Goal: Task Accomplishment & Management: Use online tool/utility

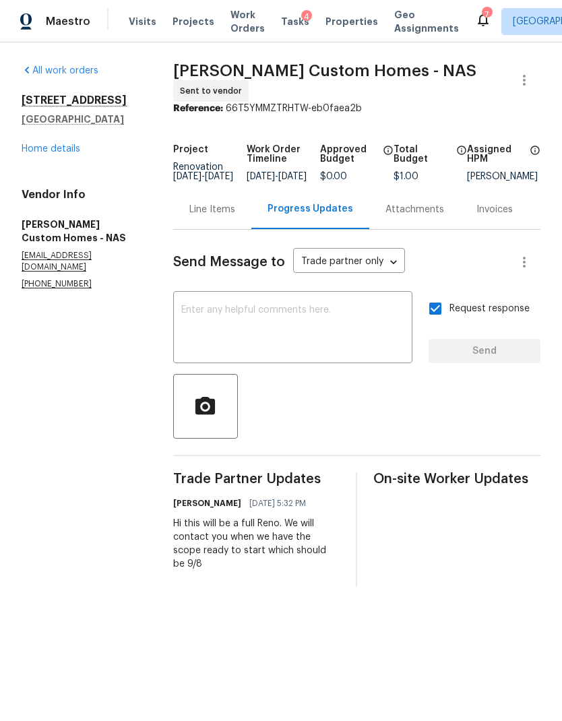
click at [338, 18] on span "Properties" at bounding box center [351, 21] width 53 height 13
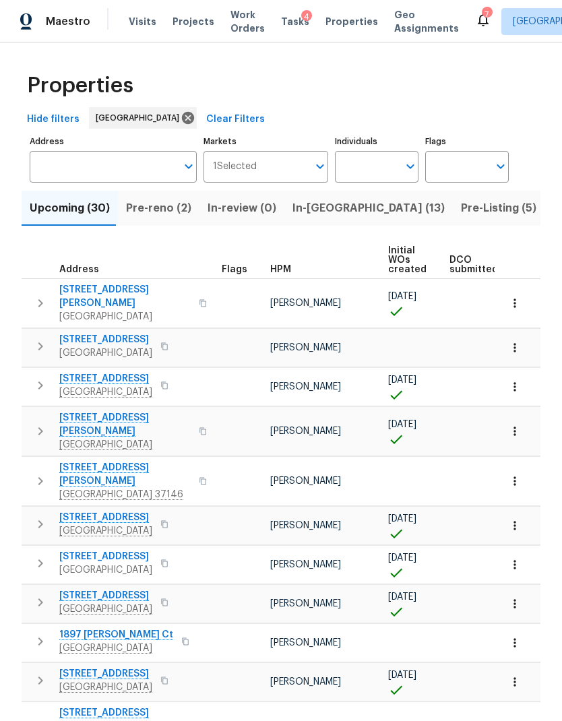
click at [315, 202] on span "In-[GEOGRAPHIC_DATA] (13)" at bounding box center [368, 208] width 152 height 19
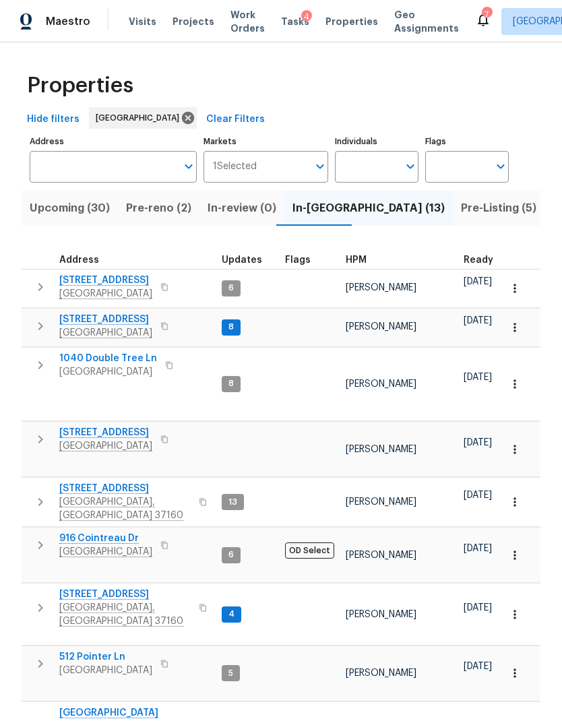
click at [108, 588] on span "[STREET_ADDRESS]" at bounding box center [124, 594] width 131 height 13
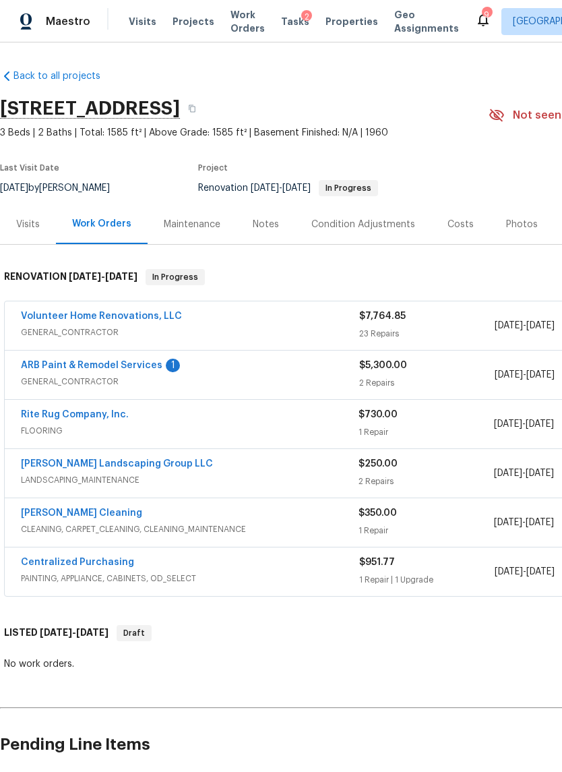
click at [146, 454] on div "Sandoval Landscaping Group LLC LANDSCAPING_MAINTENANCE $250.00 2 Repairs 8/28/2…" at bounding box center [381, 473] width 752 height 49
click at [138, 459] on link "Sandoval Landscaping Group LLC" at bounding box center [117, 463] width 192 height 9
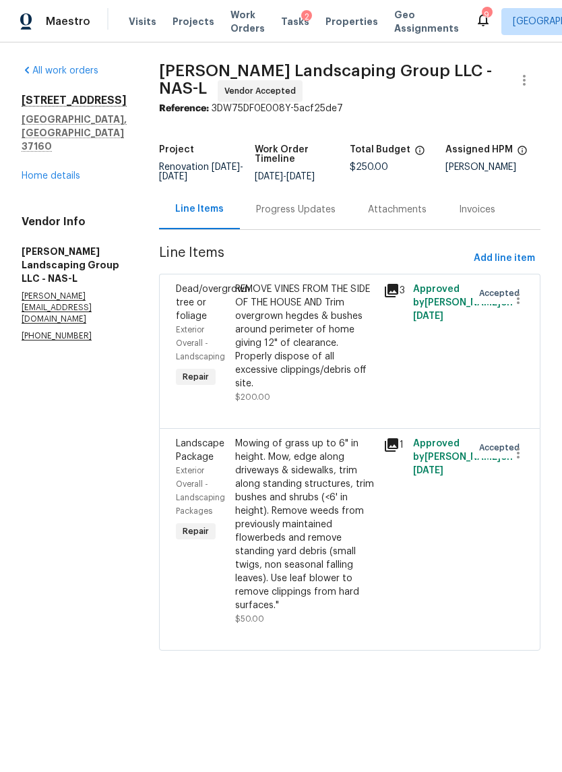
click at [332, 212] on div "Progress Updates" at bounding box center [296, 209] width 80 height 13
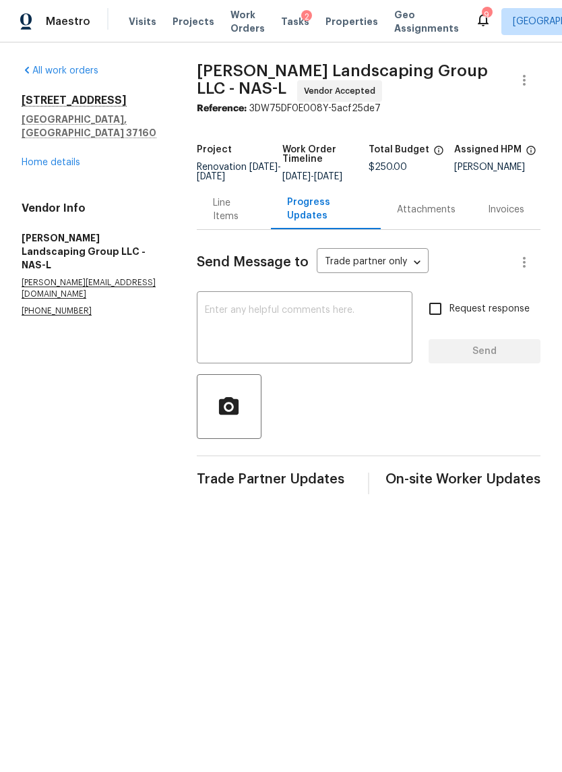
click at [239, 223] on div "Line Items" at bounding box center [234, 209] width 42 height 27
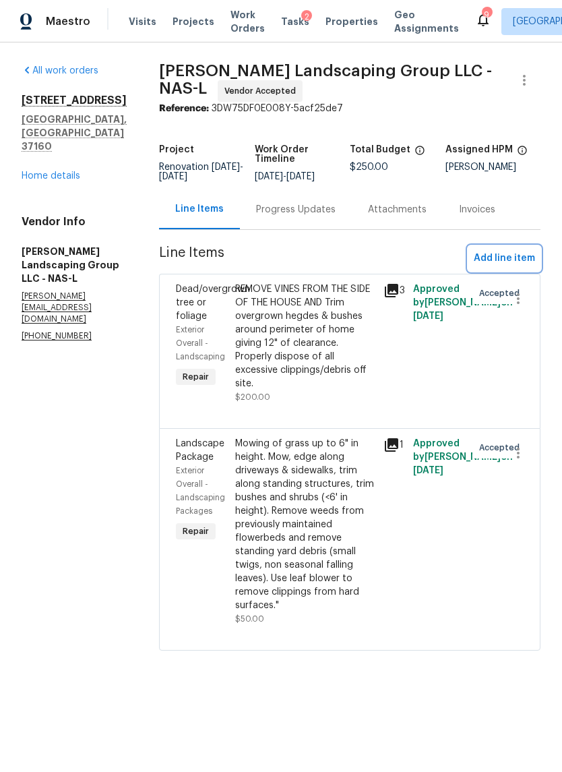
click at [515, 267] on span "Add line item" at bounding box center [504, 258] width 61 height 17
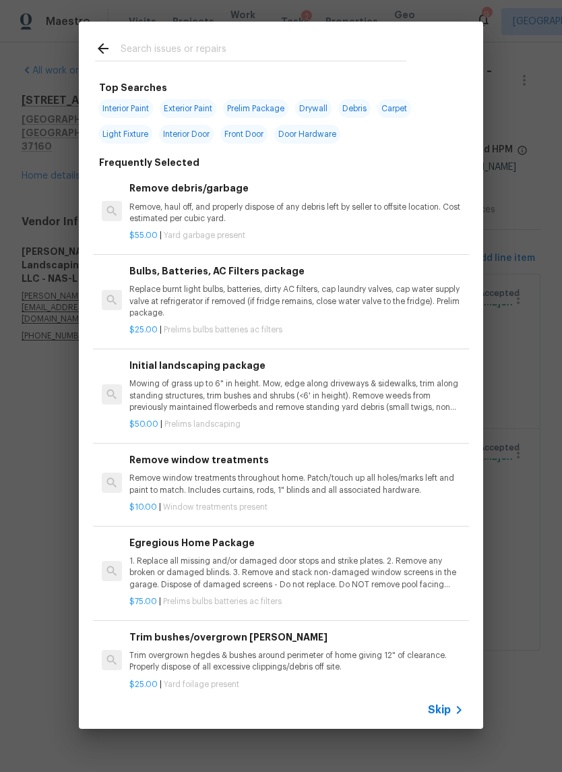
click at [448, 704] on span "Skip" at bounding box center [439, 709] width 23 height 13
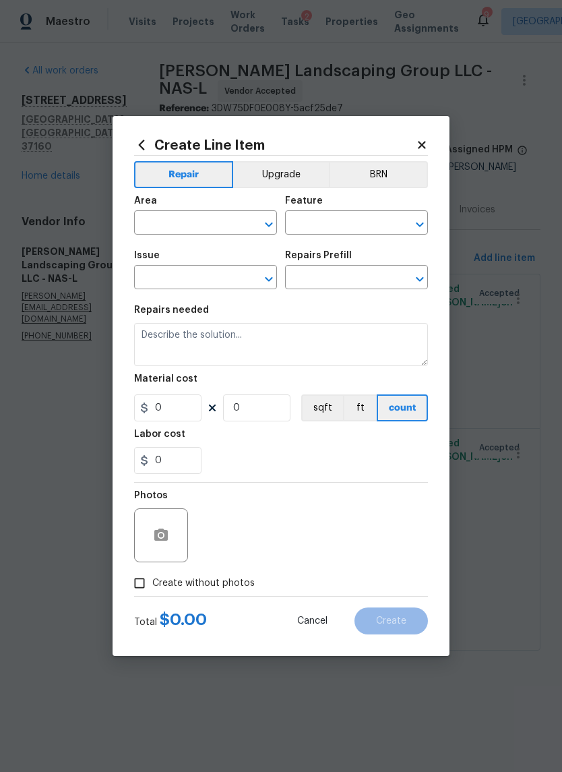
click at [206, 217] on input "text" at bounding box center [186, 224] width 105 height 21
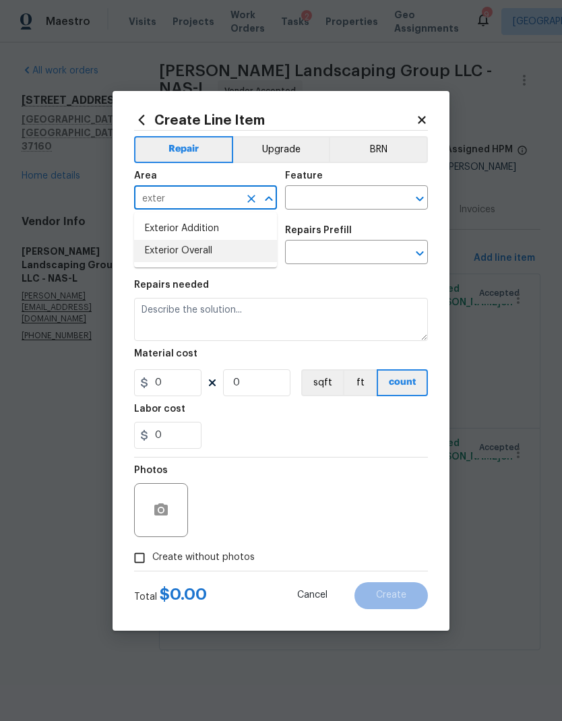
click at [235, 247] on li "Exterior Overall" at bounding box center [205, 251] width 143 height 22
type input "Exterior Overall"
click at [368, 201] on input "text" at bounding box center [337, 199] width 105 height 21
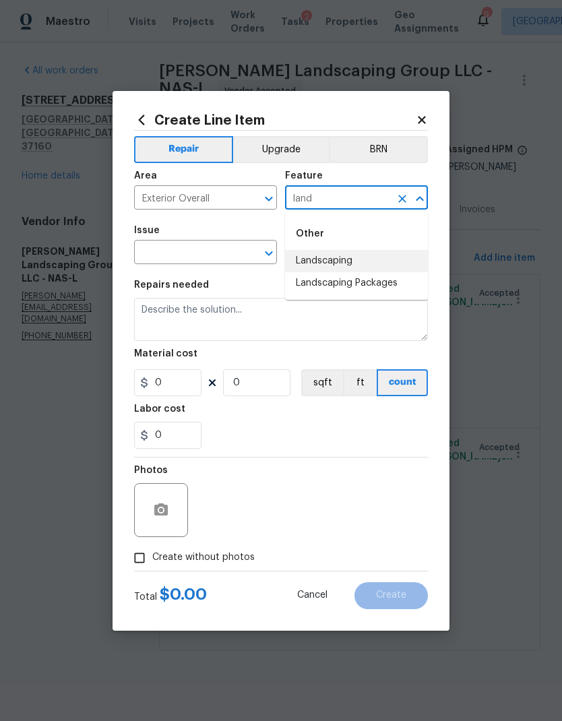
click at [346, 270] on li "Landscaping" at bounding box center [356, 261] width 143 height 22
type input "Landscaping"
click at [265, 259] on icon "Open" at bounding box center [269, 253] width 16 height 16
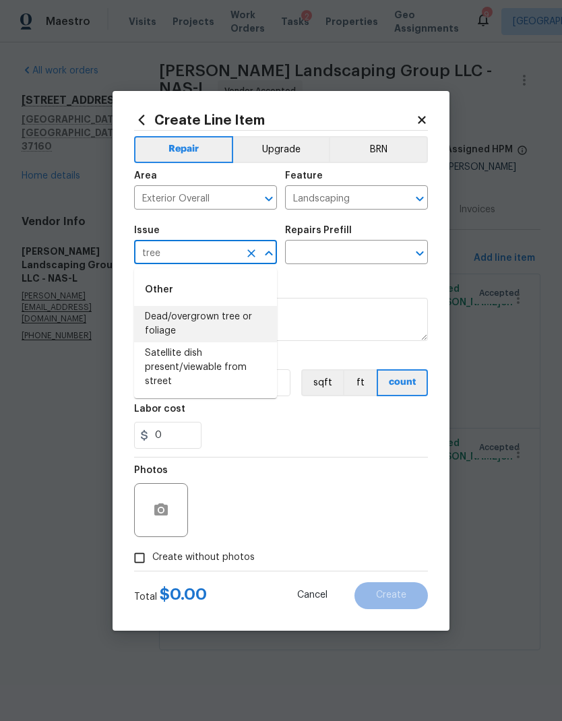
click at [247, 316] on li "Dead/overgrown tree or foliage" at bounding box center [205, 324] width 143 height 36
type input "Dead/overgrown tree or foliage"
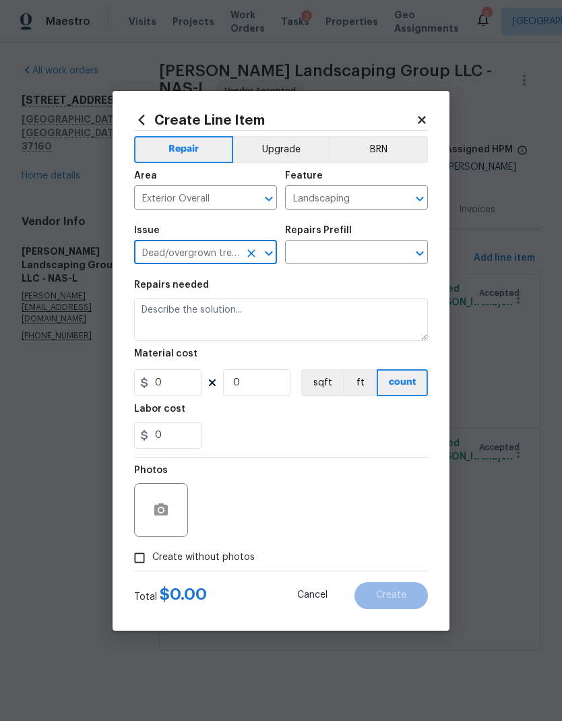
click at [420, 248] on icon "Open" at bounding box center [420, 253] width 16 height 16
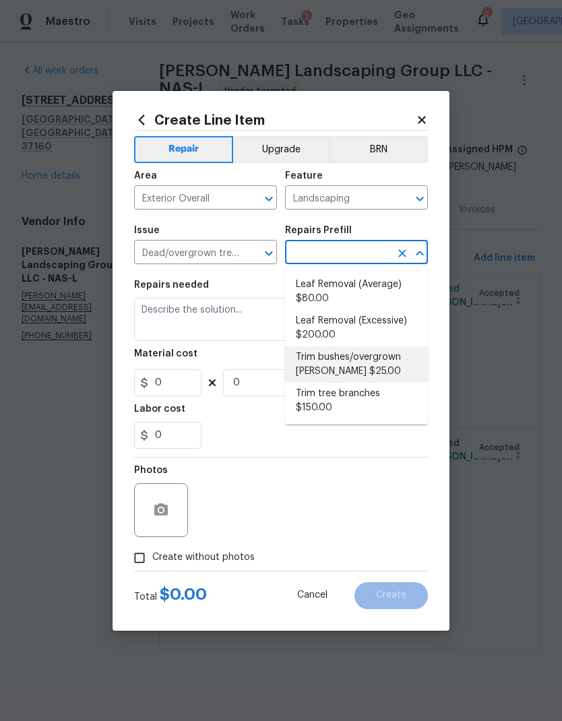
click at [367, 360] on li "Trim bushes/overgrown hedges $25.00" at bounding box center [356, 364] width 143 height 36
type input "Trim bushes/overgrown hedges $25.00"
type textarea "Trim overgrown hegdes & bushes around perimeter of home giving 12" of clearance…"
type input "1"
type input "25"
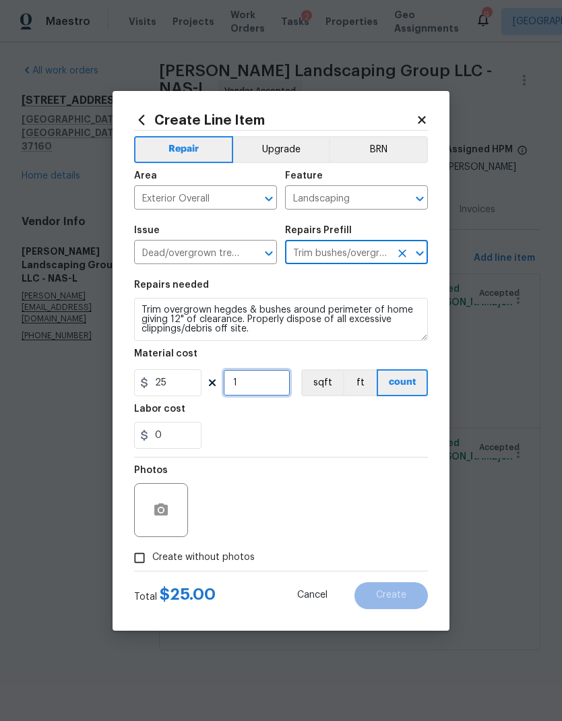
click at [262, 380] on input "1" at bounding box center [256, 382] width 67 height 27
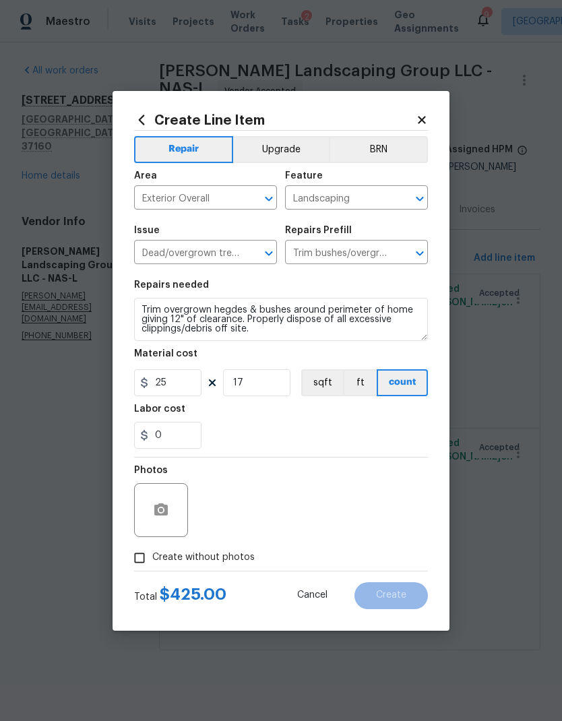
click at [343, 396] on button "ft" at bounding box center [360, 382] width 34 height 27
click at [268, 381] on input "17" at bounding box center [256, 382] width 67 height 27
click at [334, 405] on div "Labor cost" at bounding box center [281, 413] width 294 height 18
click at [171, 511] on button "button" at bounding box center [161, 510] width 32 height 32
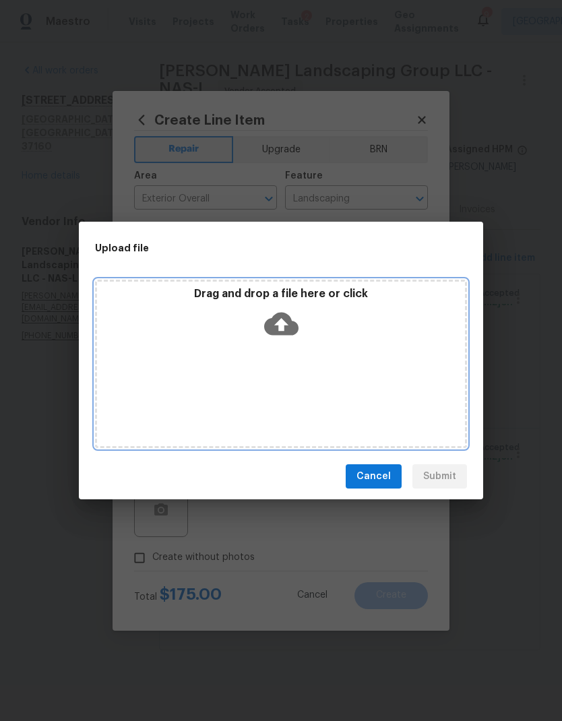
click at [291, 320] on icon at bounding box center [281, 324] width 34 height 23
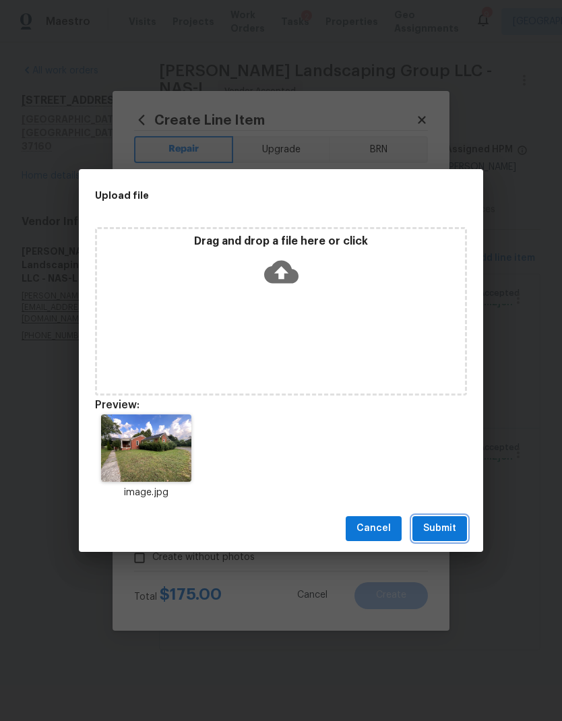
click at [443, 519] on button "Submit" at bounding box center [439, 528] width 55 height 25
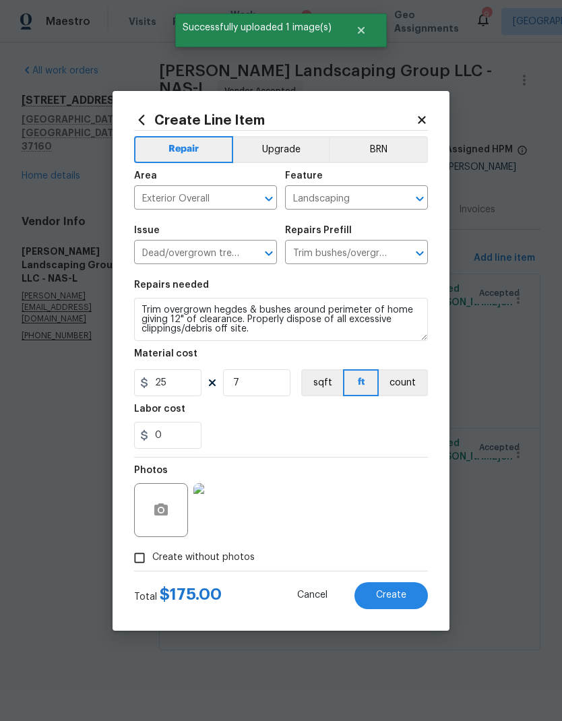
click at [396, 593] on span "Create" at bounding box center [391, 595] width 30 height 10
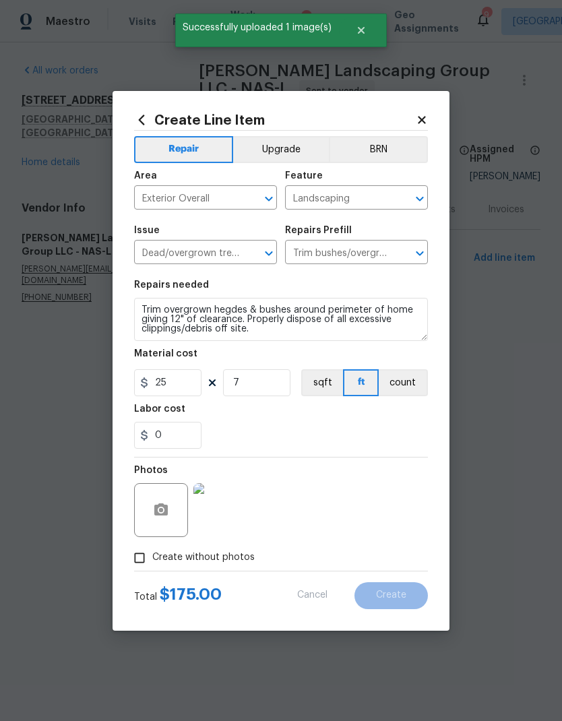
type input "0"
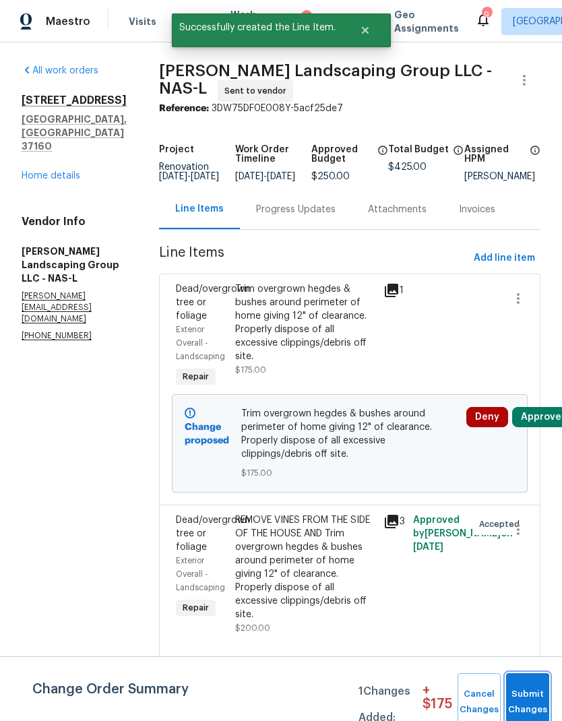
click at [536, 699] on span "Submit Changes" at bounding box center [528, 702] width 30 height 31
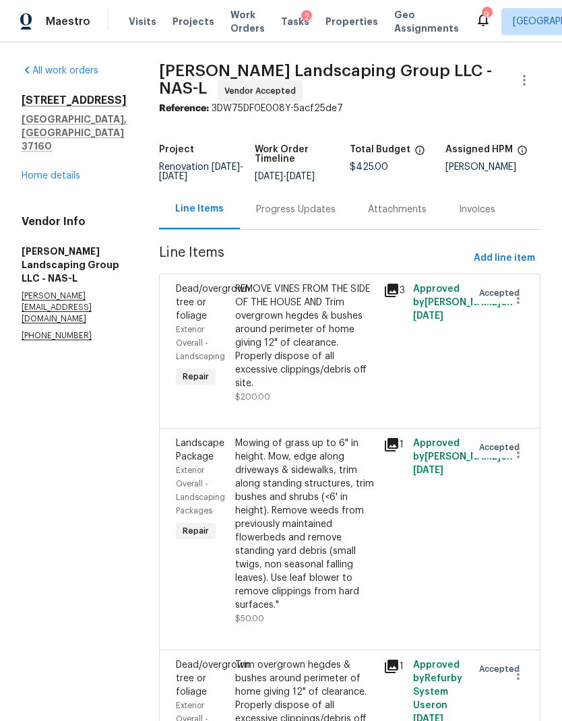
click at [53, 171] on link "Home details" at bounding box center [51, 175] width 59 height 9
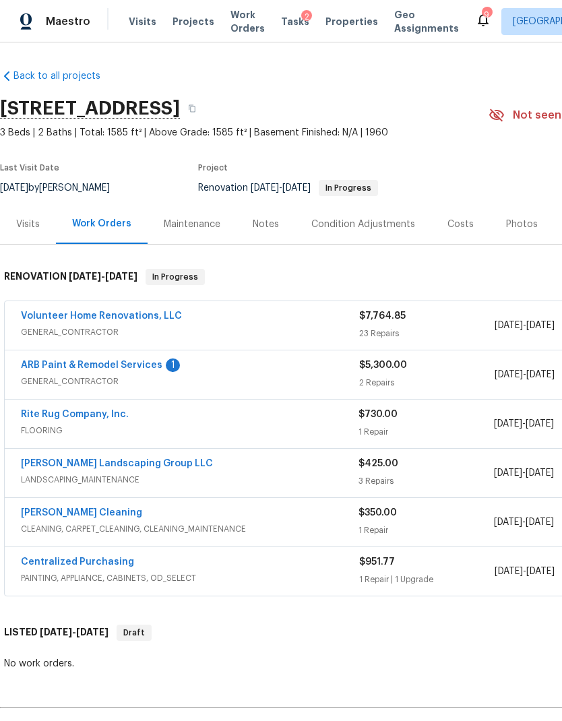
click at [26, 226] on div "Visits" at bounding box center [28, 224] width 24 height 13
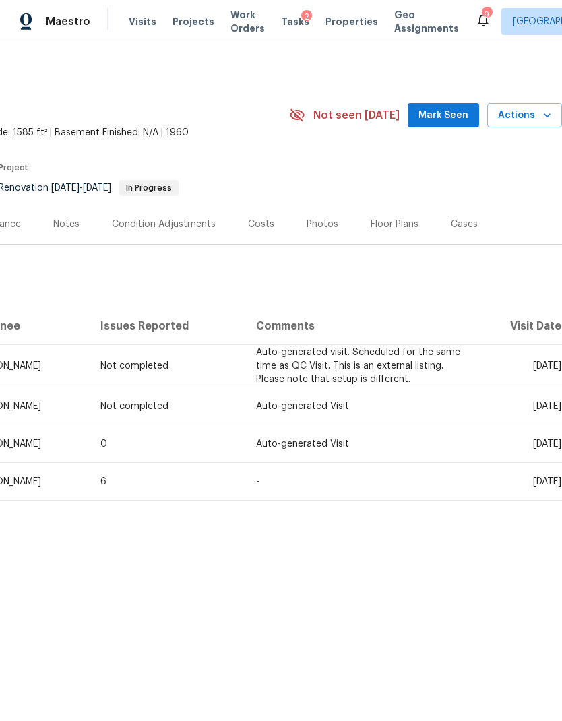
scroll to position [0, 199]
click at [529, 115] on span "Actions" at bounding box center [524, 115] width 53 height 17
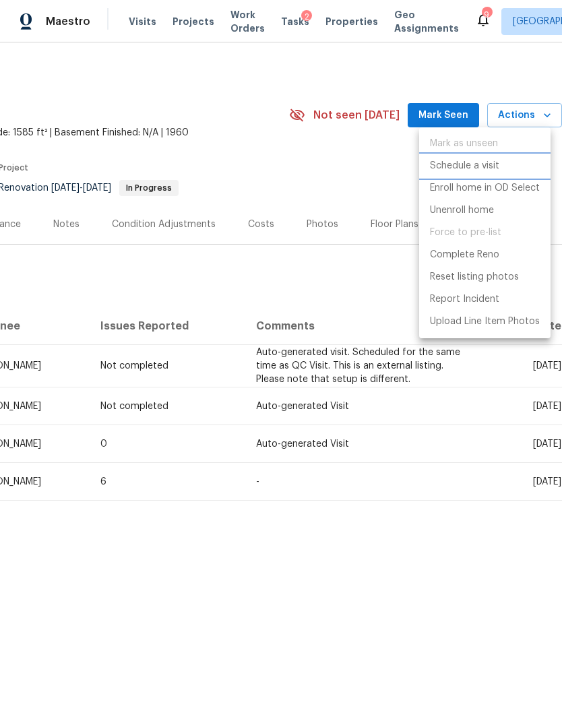
click at [495, 165] on p "Schedule a visit" at bounding box center [464, 166] width 69 height 14
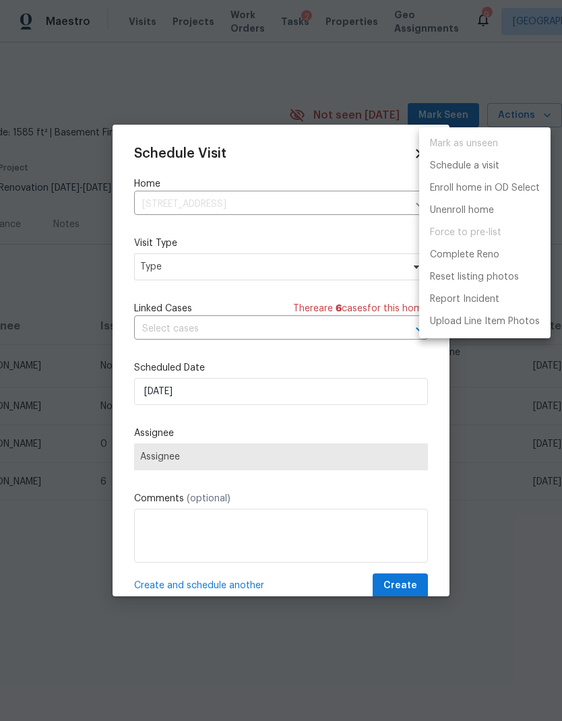
click at [270, 273] on div at bounding box center [281, 360] width 562 height 721
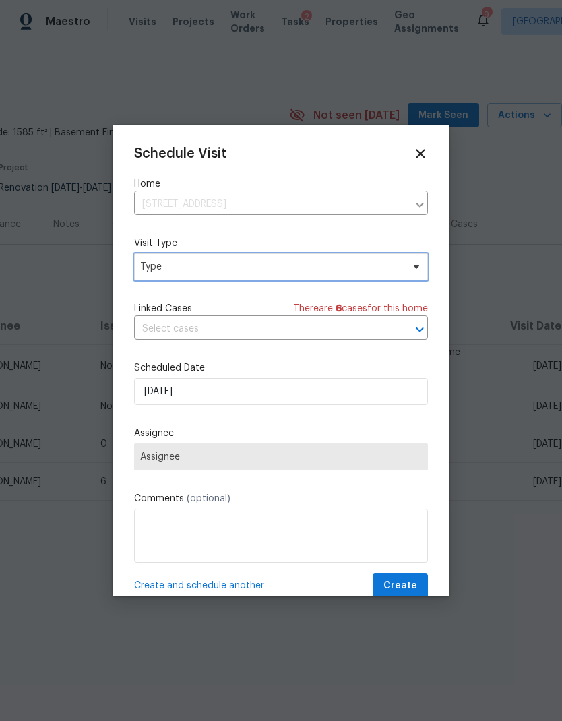
click at [319, 268] on span "Type" at bounding box center [271, 266] width 262 height 13
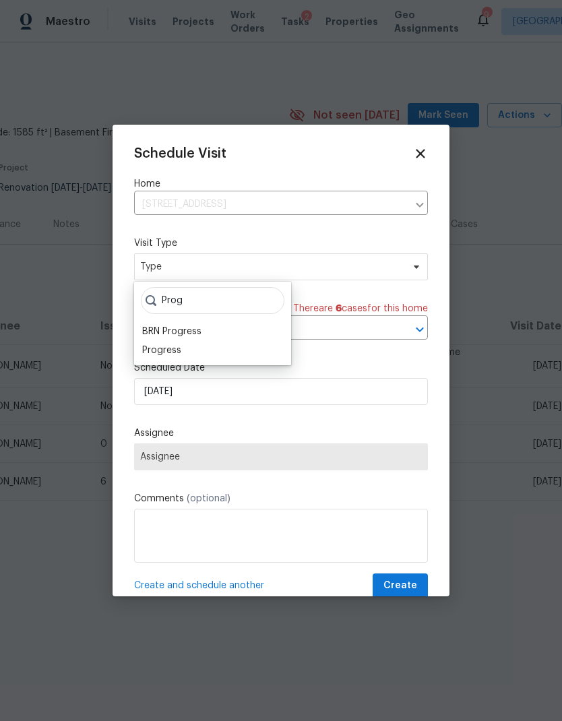
type input "Prog"
click at [198, 348] on div "Progress" at bounding box center [212, 350] width 149 height 19
click at [164, 356] on div "Progress" at bounding box center [161, 350] width 39 height 13
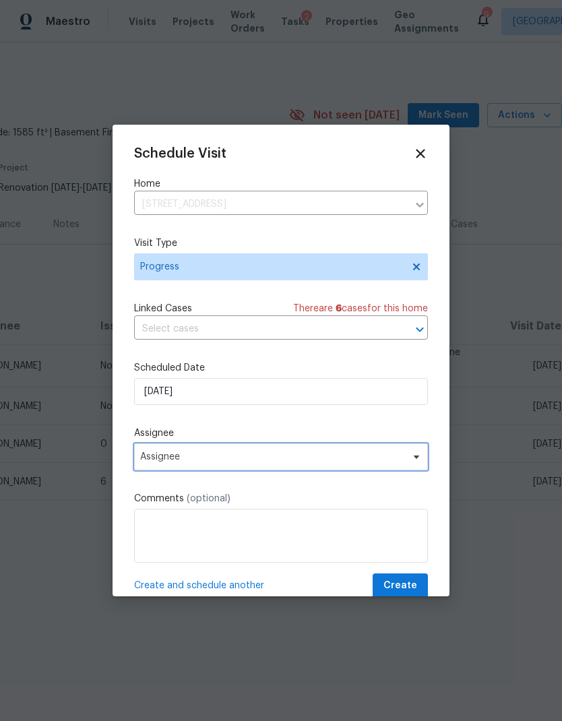
click at [280, 452] on span "Assignee" at bounding box center [281, 456] width 294 height 27
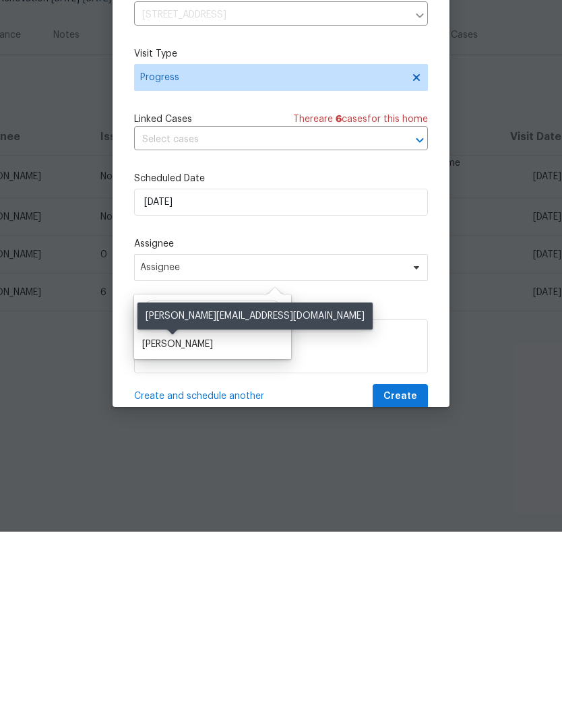
type input "Bria"
click at [178, 527] on div "[PERSON_NAME]" at bounding box center [177, 533] width 71 height 13
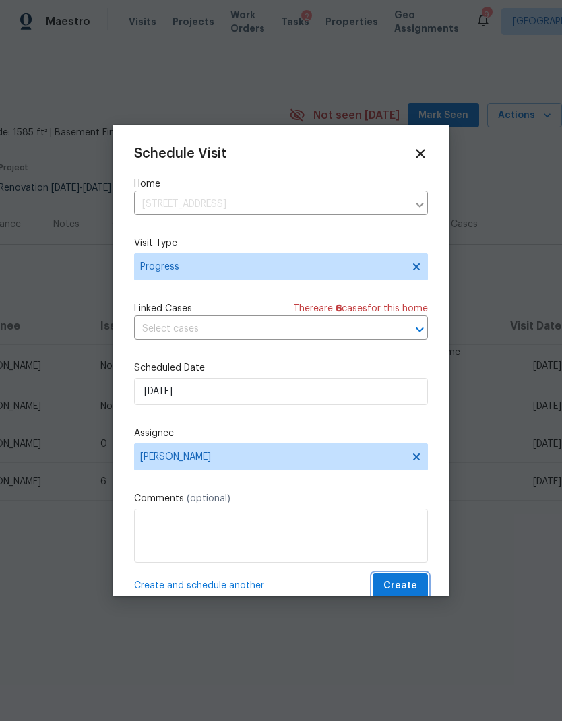
click at [402, 588] on span "Create" at bounding box center [400, 585] width 34 height 17
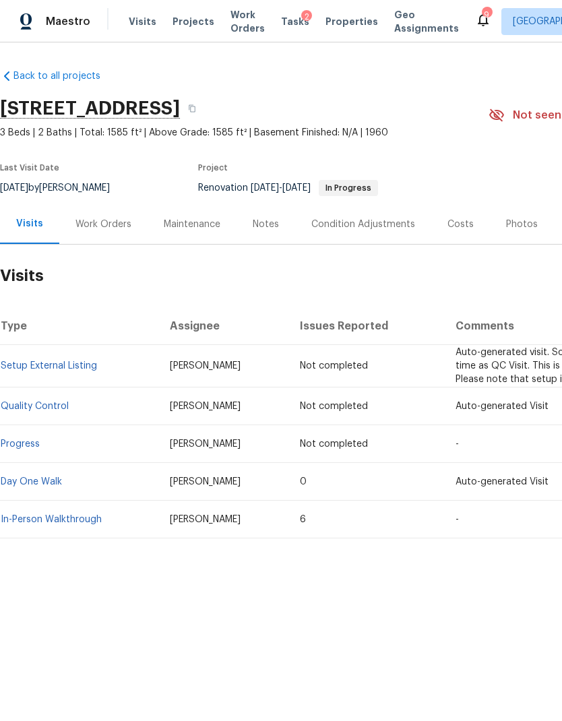
scroll to position [0, 0]
